Goal: Obtain resource: Download file/media

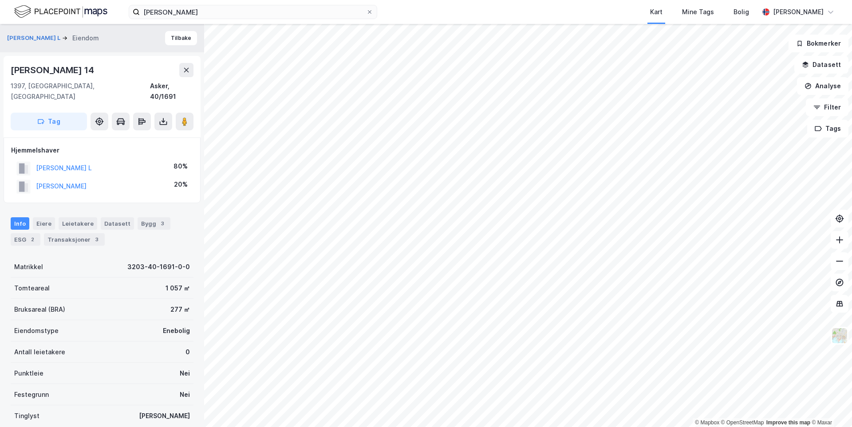
drag, startPoint x: 96, startPoint y: 69, endPoint x: 7, endPoint y: 66, distance: 89.6
click at [7, 66] on div "[PERSON_NAME] 14 1397, [GEOGRAPHIC_DATA], Akershus Asker, 40/1691 Tag" at bounding box center [102, 97] width 197 height 82
click at [58, 41] on button "[PERSON_NAME] L" at bounding box center [34, 38] width 55 height 9
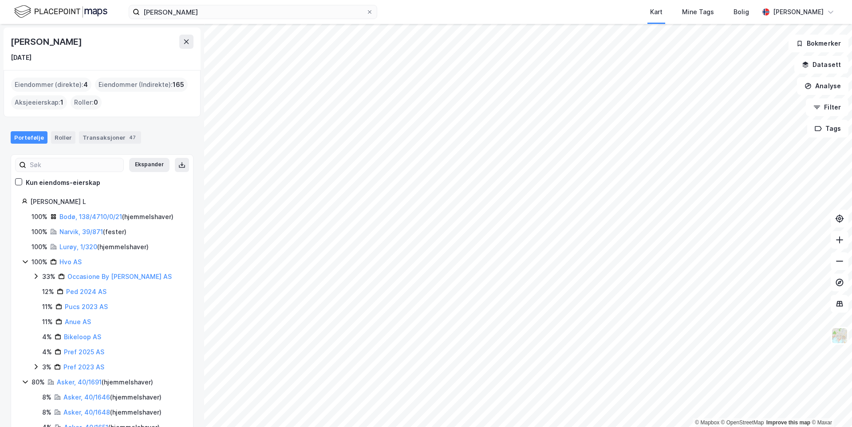
click at [26, 260] on icon at bounding box center [25, 261] width 7 height 7
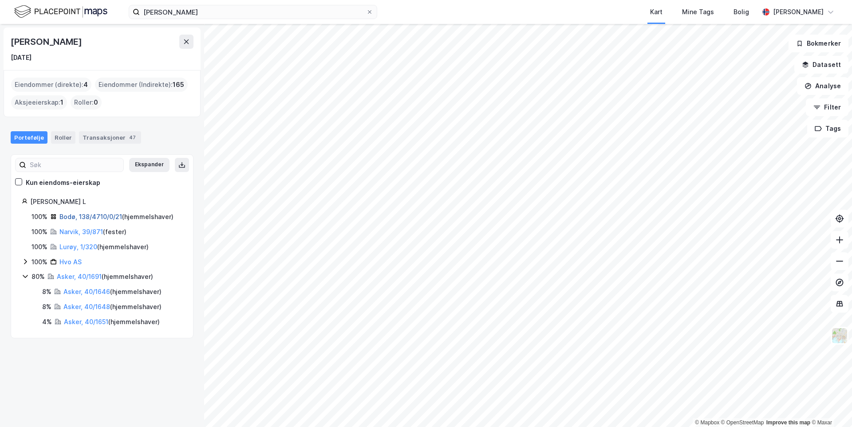
click at [88, 218] on link "Bodø, 138/4710/0/21" at bounding box center [90, 217] width 63 height 8
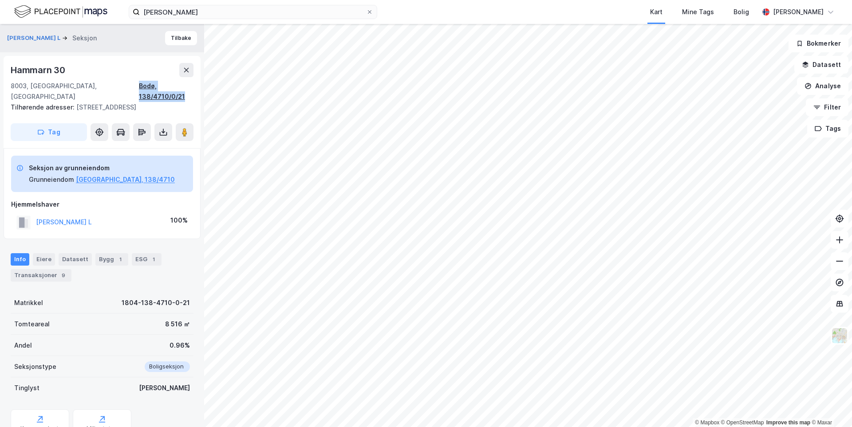
drag, startPoint x: 129, startPoint y: 85, endPoint x: 193, endPoint y: 89, distance: 64.4
click at [193, 89] on div "8003, [GEOGRAPHIC_DATA], [GEOGRAPHIC_DATA] [GEOGRAPHIC_DATA], 138/4710/0/21" at bounding box center [102, 91] width 183 height 21
copy div "Bodø, 138/4710/0/21"
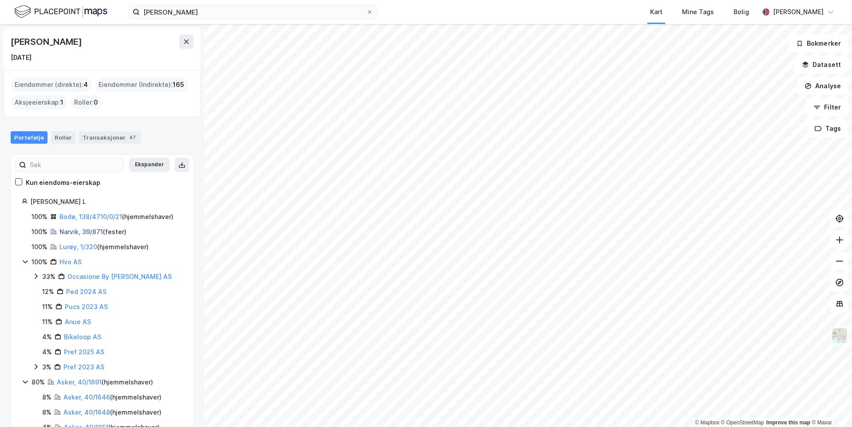
click at [71, 228] on link "Narvik, 39/871" at bounding box center [80, 232] width 43 height 8
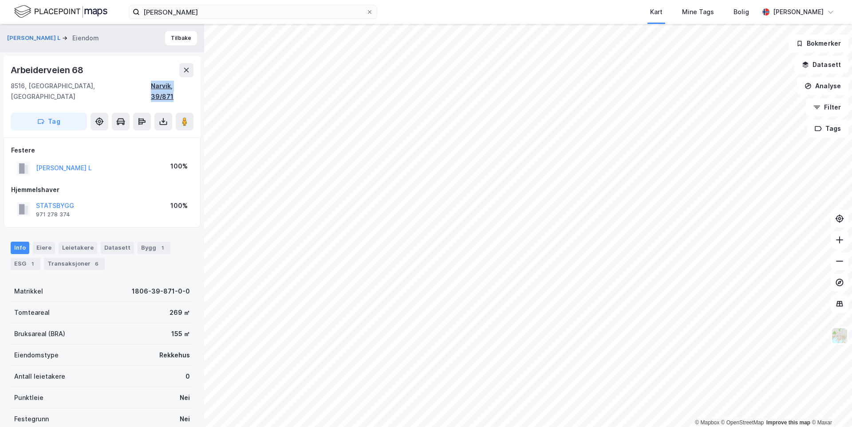
drag, startPoint x: 146, startPoint y: 85, endPoint x: 190, endPoint y: 91, distance: 44.3
click at [192, 89] on div "[STREET_ADDRESS]" at bounding box center [102, 91] width 183 height 21
copy div "Narvik, 39/871"
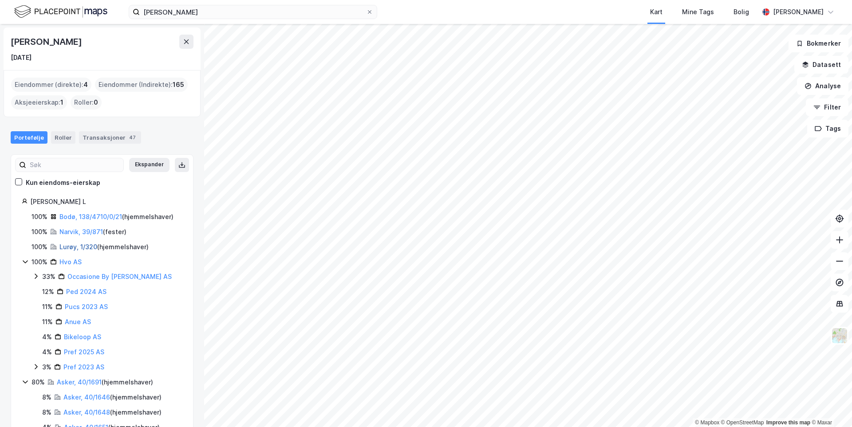
click at [67, 246] on link "Lurøy, 1/320" at bounding box center [78, 247] width 38 height 8
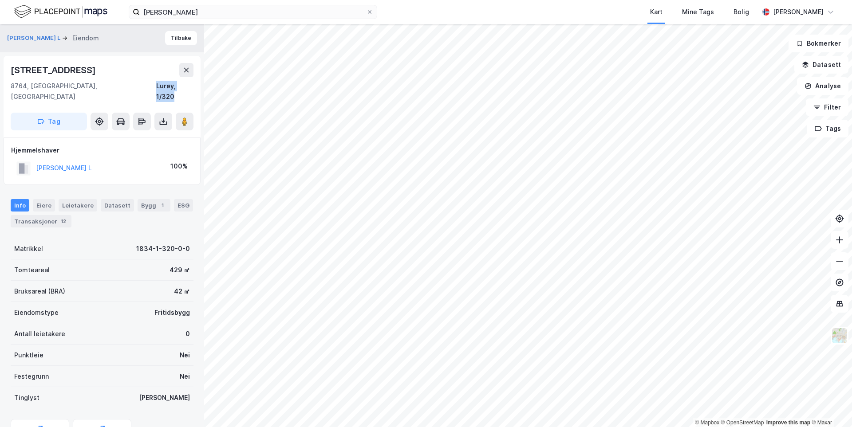
drag, startPoint x: 153, startPoint y: 86, endPoint x: 195, endPoint y: 88, distance: 41.8
click at [195, 88] on div "[STREET_ADDRESS]" at bounding box center [102, 97] width 197 height 82
copy div "Lurøy, 1/320"
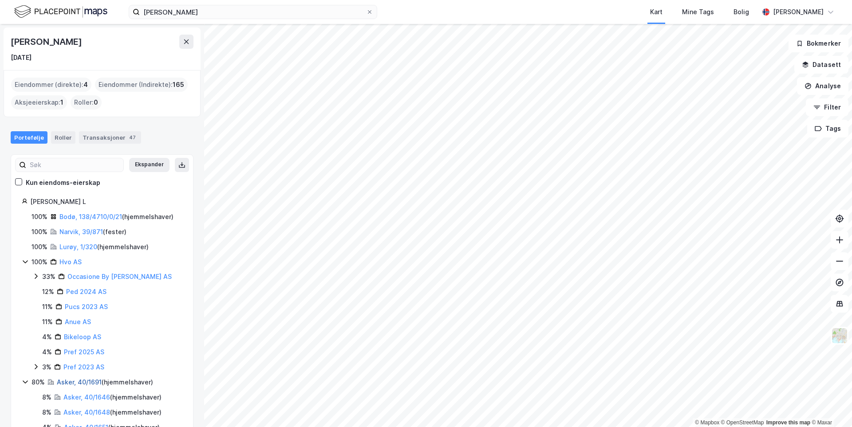
click at [82, 384] on link "Asker, 40/1691" at bounding box center [79, 382] width 45 height 8
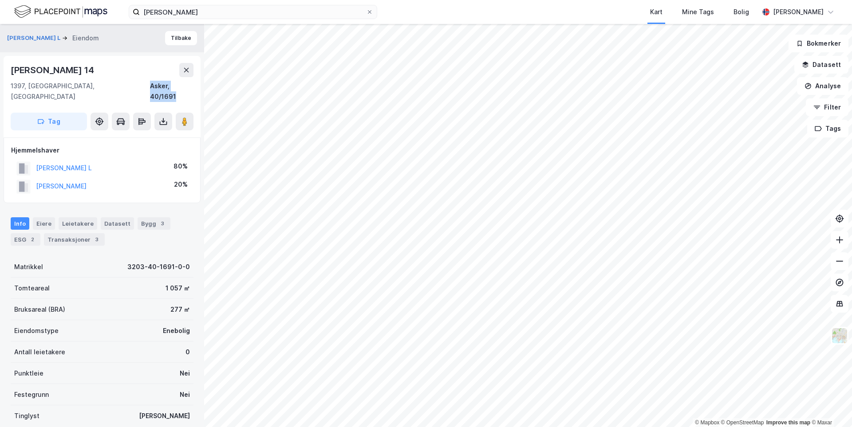
drag, startPoint x: 145, startPoint y: 88, endPoint x: 193, endPoint y: 90, distance: 48.4
click at [193, 90] on div "[PERSON_NAME] 14 1397, [GEOGRAPHIC_DATA], Akershus Asker, 40/1691 Tag" at bounding box center [102, 97] width 197 height 82
copy div "Asker, 40/1691"
drag, startPoint x: 105, startPoint y: 69, endPoint x: 9, endPoint y: 70, distance: 96.2
click at [9, 70] on div "[PERSON_NAME] 14 1397, [GEOGRAPHIC_DATA], Akershus Asker, 40/1691 Tag" at bounding box center [102, 97] width 197 height 82
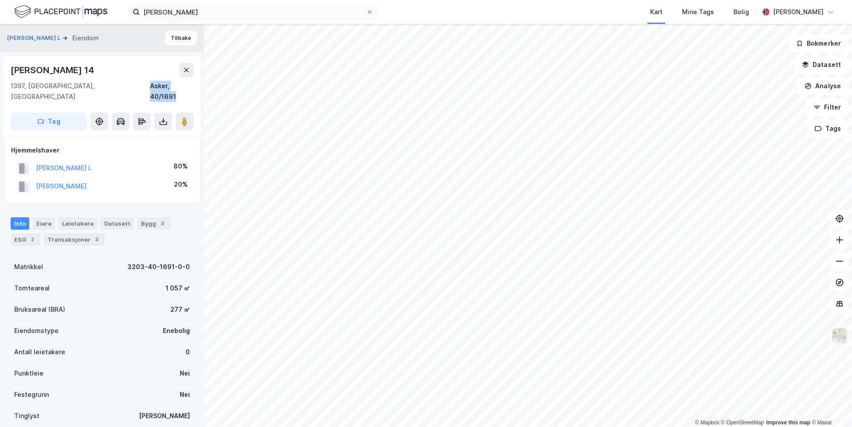
copy div "[PERSON_NAME] 14"
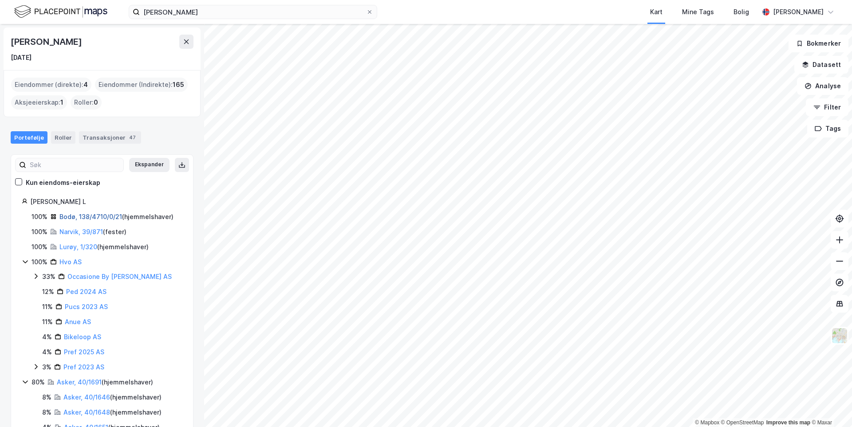
click at [80, 215] on link "Bodø, 138/4710/0/21" at bounding box center [90, 217] width 63 height 8
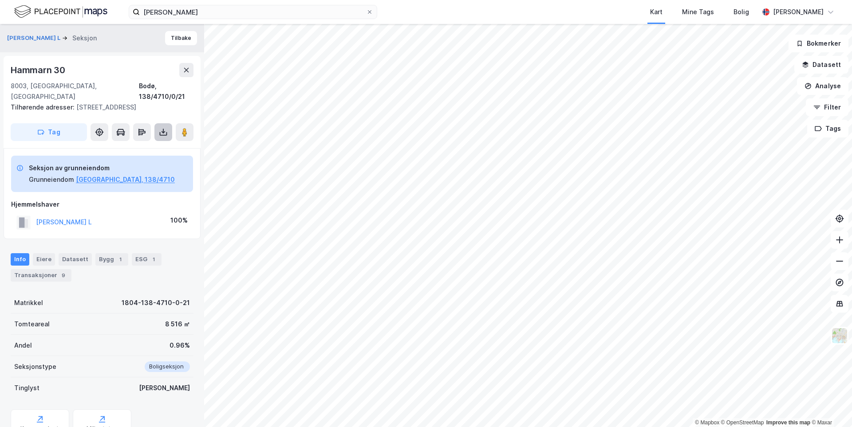
click at [161, 134] on icon at bounding box center [163, 132] width 9 height 9
click at [140, 152] on div "Last ned grunnbok" at bounding box center [119, 149] width 51 height 7
click at [129, 149] on div "Last ned grunnbok" at bounding box center [119, 149] width 51 height 7
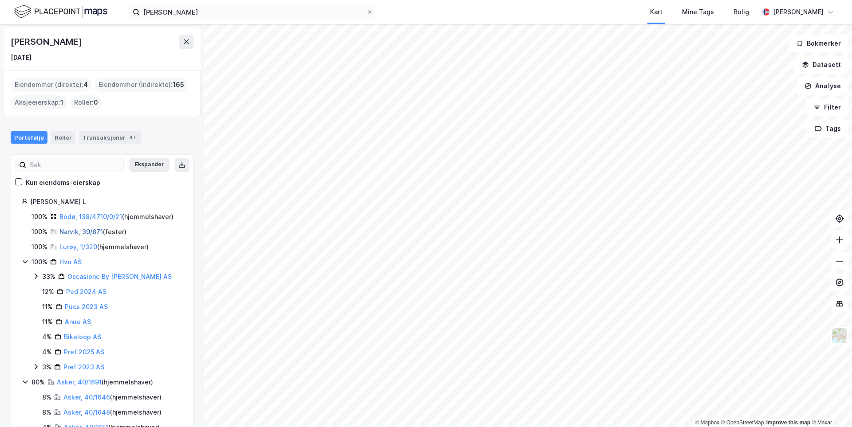
click at [80, 230] on link "Narvik, 39/871" at bounding box center [80, 232] width 43 height 8
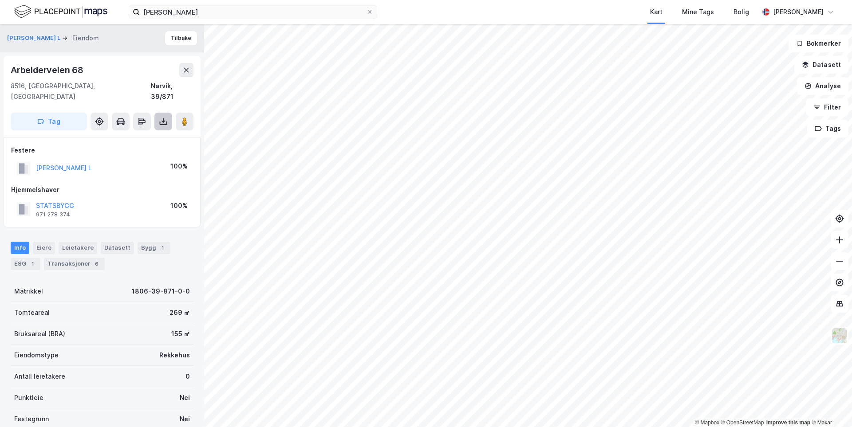
click at [157, 113] on button at bounding box center [163, 122] width 18 height 18
click at [161, 132] on div "Last ned grunnbok" at bounding box center [125, 139] width 94 height 14
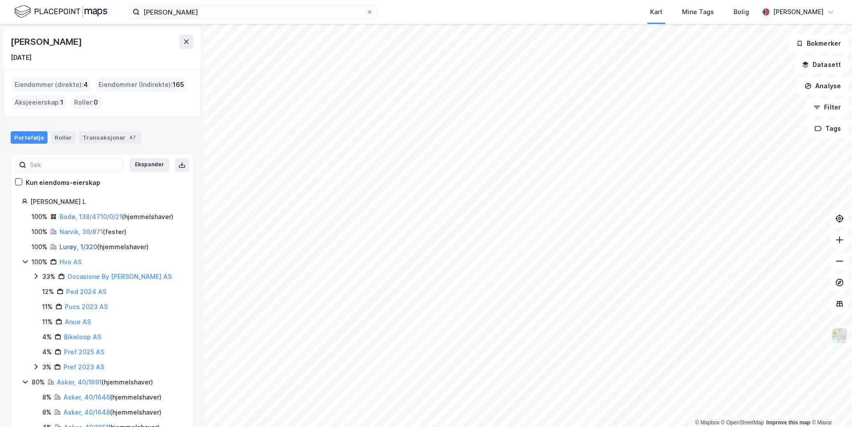
click at [76, 247] on link "Lurøy, 1/320" at bounding box center [78, 247] width 38 height 8
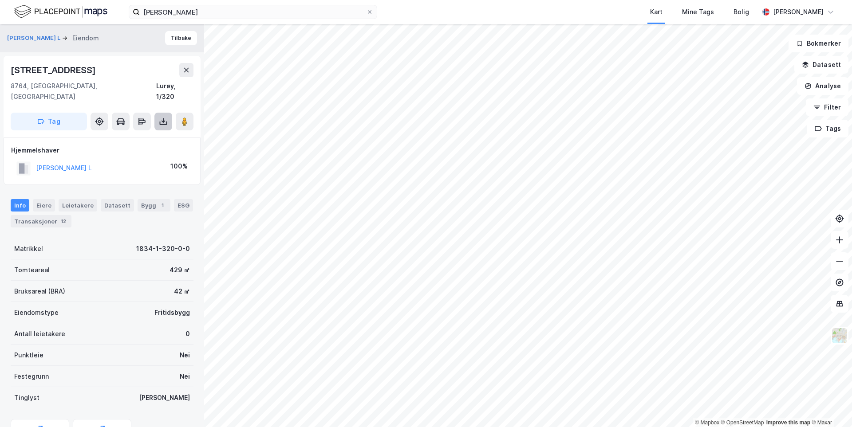
click at [164, 117] on icon at bounding box center [163, 121] width 9 height 9
click at [149, 134] on div "Last ned grunnbok" at bounding box center [125, 139] width 94 height 14
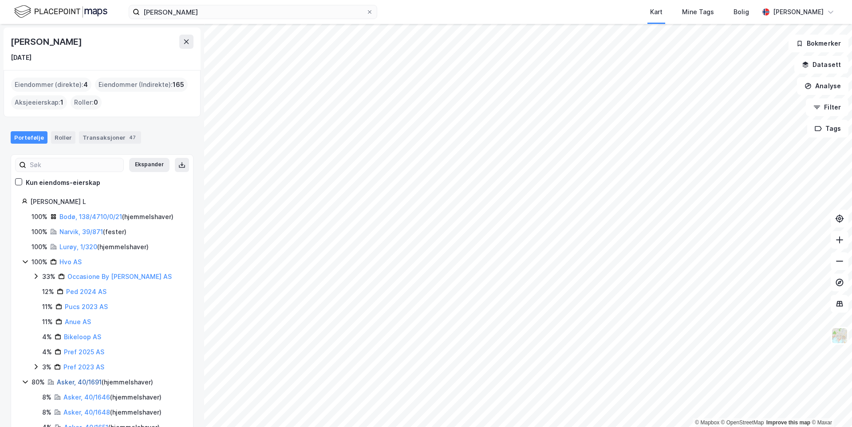
click at [78, 382] on link "Asker, 40/1691" at bounding box center [79, 382] width 45 height 8
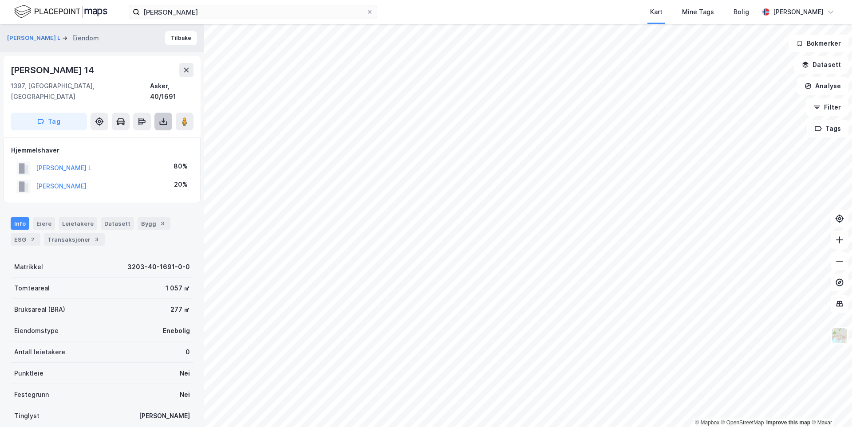
click at [159, 117] on icon at bounding box center [163, 121] width 9 height 9
click at [145, 136] on div "Last ned grunnbok" at bounding box center [119, 139] width 51 height 7
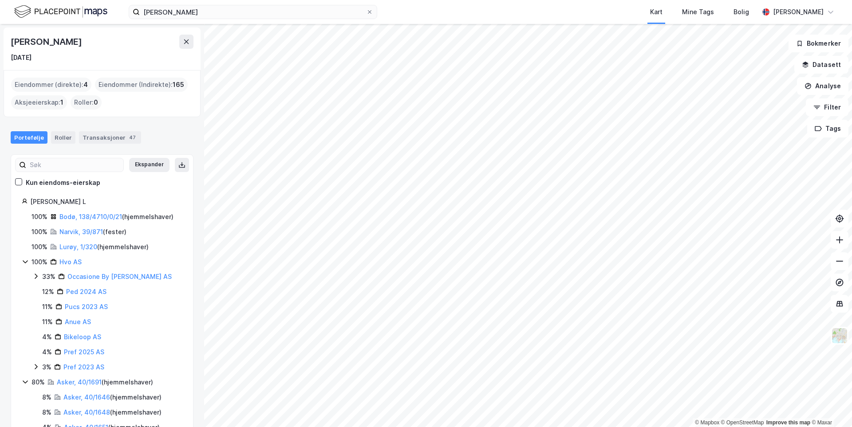
click at [26, 265] on icon at bounding box center [25, 261] width 7 height 7
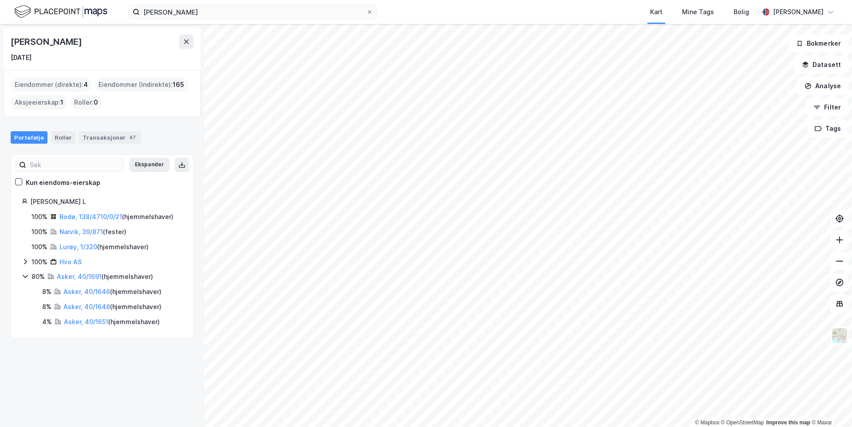
click at [26, 278] on icon at bounding box center [25, 276] width 7 height 7
click at [70, 219] on link "Bodø, 138/4710/0/21" at bounding box center [90, 217] width 63 height 8
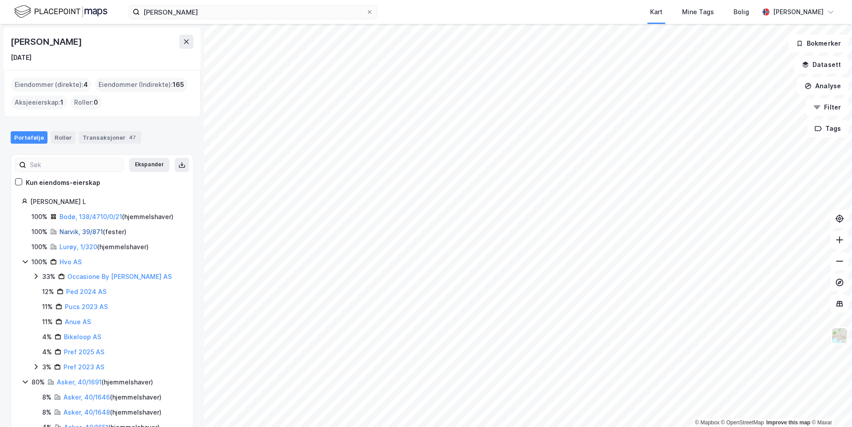
click at [68, 234] on link "Narvik, 39/871" at bounding box center [80, 232] width 43 height 8
click at [82, 243] on link "Lurøy, 1/320" at bounding box center [78, 247] width 38 height 8
click at [86, 383] on link "Asker, 40/1691" at bounding box center [79, 382] width 45 height 8
